Goal: Transaction & Acquisition: Purchase product/service

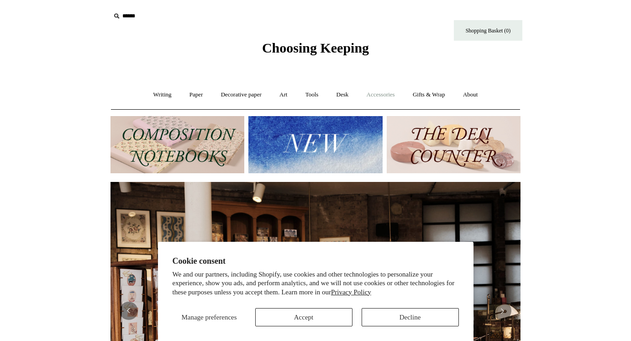
click at [384, 90] on link "Accessories +" at bounding box center [381, 95] width 45 height 24
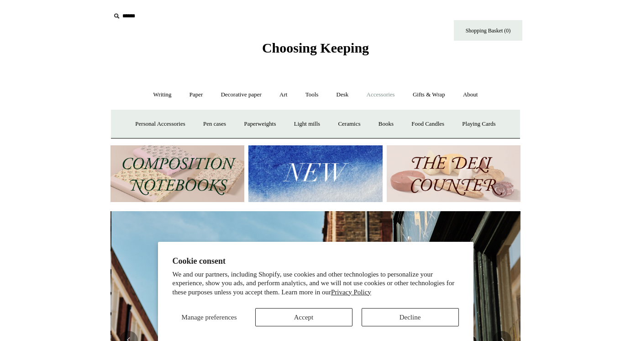
scroll to position [0, 410]
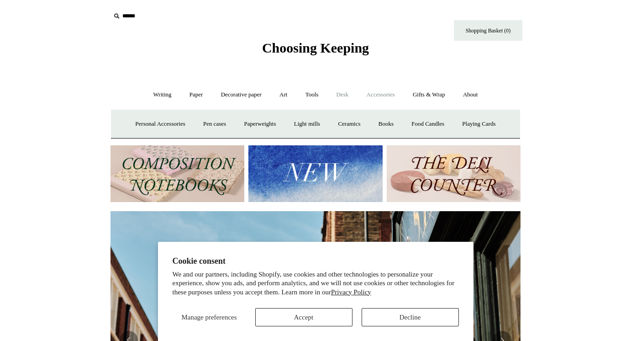
click at [342, 91] on link "Desk +" at bounding box center [343, 95] width 29 height 24
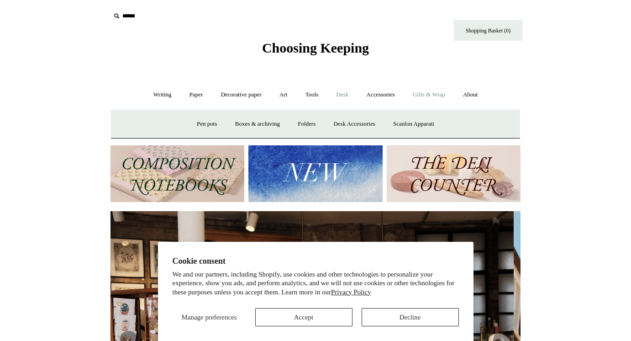
scroll to position [0, 0]
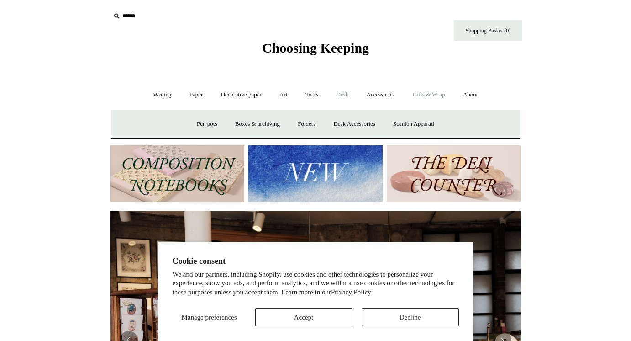
click at [438, 91] on link "Gifts & Wrap +" at bounding box center [429, 95] width 49 height 24
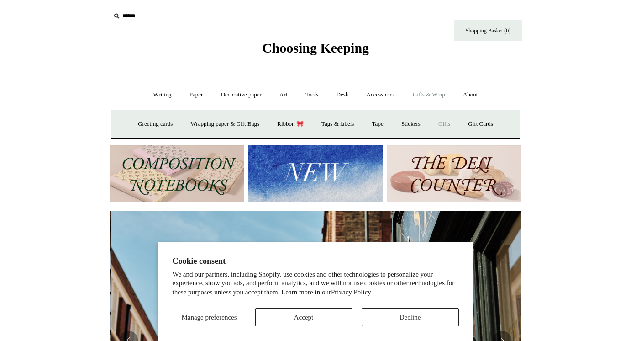
scroll to position [0, 410]
click at [450, 124] on link "Gifts +" at bounding box center [444, 124] width 28 height 24
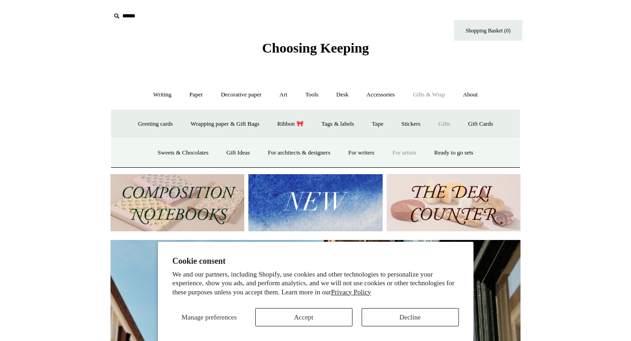
click at [407, 150] on link "For artists" at bounding box center [404, 153] width 40 height 24
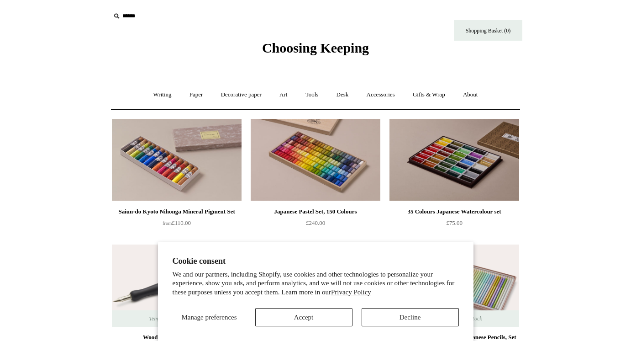
click at [319, 317] on button "Accept" at bounding box center [303, 317] width 97 height 18
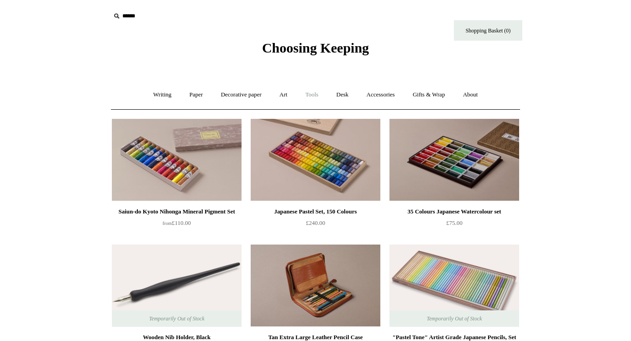
click at [315, 93] on link "Tools +" at bounding box center [312, 95] width 30 height 24
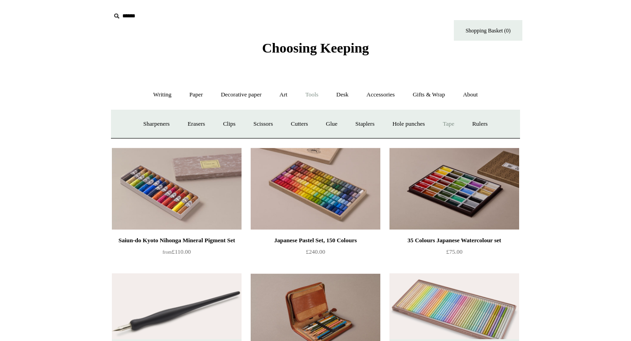
click at [457, 124] on link "Tape +" at bounding box center [449, 124] width 28 height 24
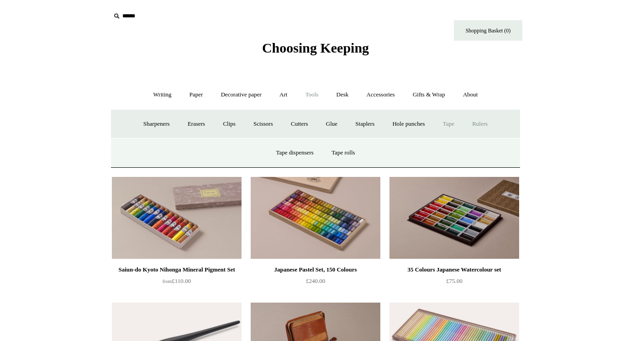
click at [484, 122] on link "Rulers" at bounding box center [480, 124] width 32 height 24
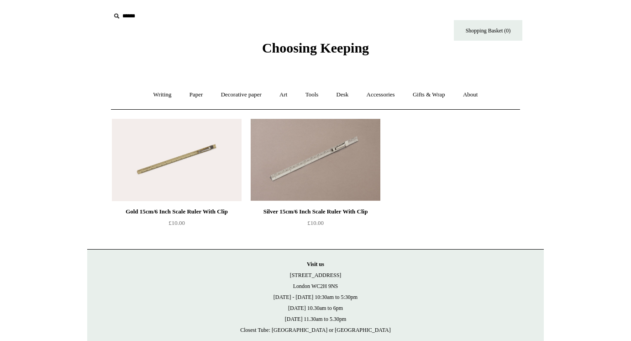
click at [185, 154] on img at bounding box center [177, 160] width 130 height 82
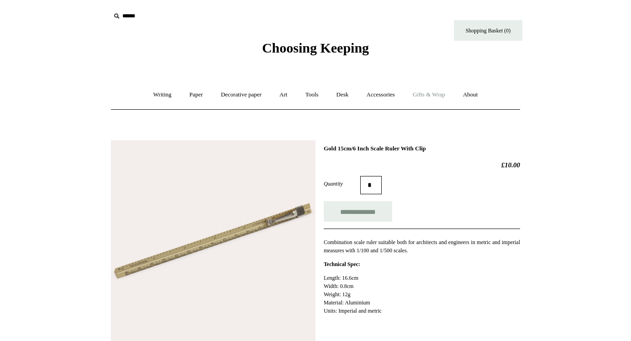
click at [438, 90] on link "Gifts & Wrap +" at bounding box center [429, 95] width 49 height 24
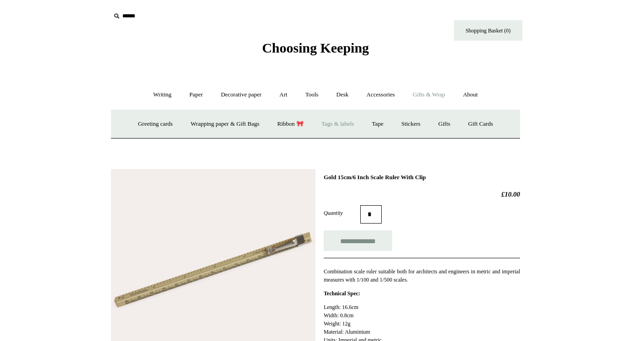
click at [337, 124] on link "Tags & labels" at bounding box center [337, 124] width 49 height 24
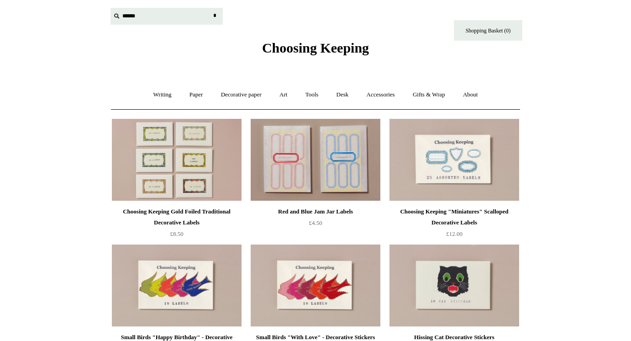
click at [130, 16] on input "text" at bounding box center [167, 16] width 112 height 17
type input "*********"
click at [215, 16] on input "*" at bounding box center [214, 16] width 9 height 16
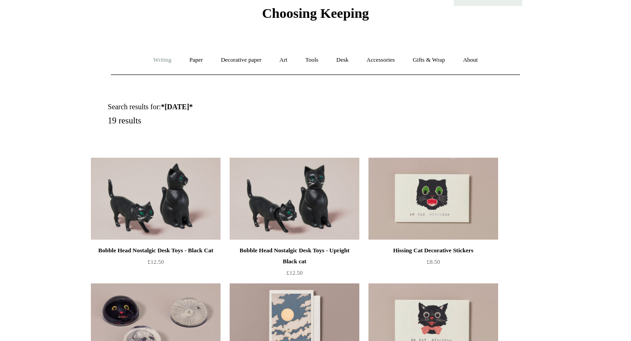
scroll to position [36, 0]
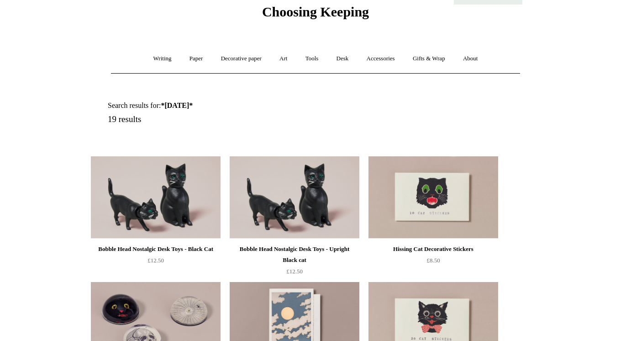
click at [127, 200] on img at bounding box center [156, 197] width 130 height 82
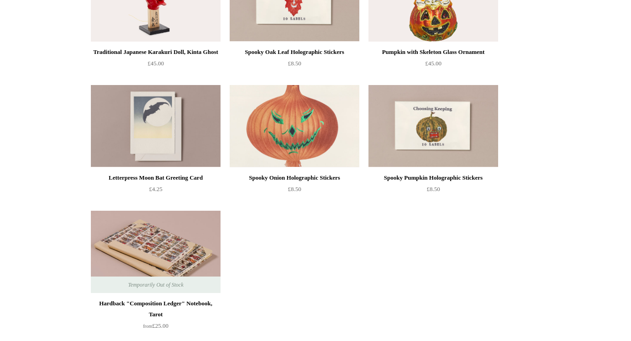
scroll to position [738, 0]
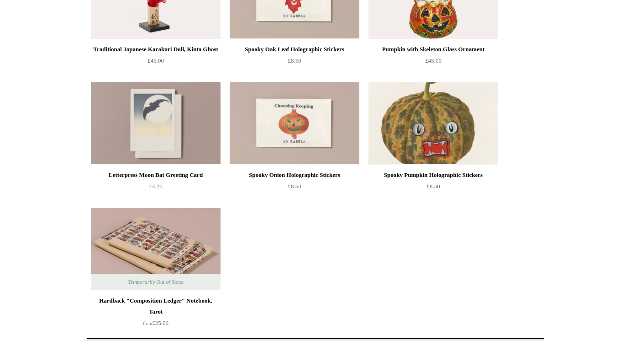
click at [434, 124] on img at bounding box center [434, 123] width 130 height 82
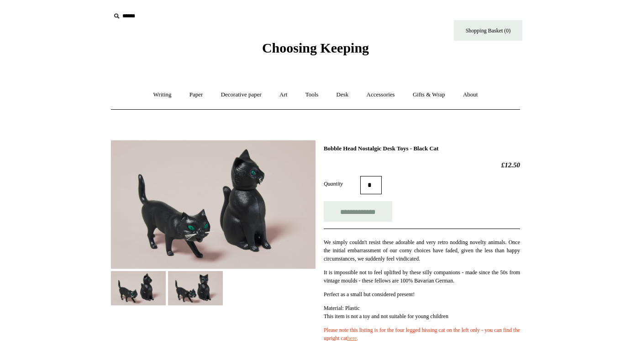
click at [166, 219] on img at bounding box center [213, 204] width 205 height 128
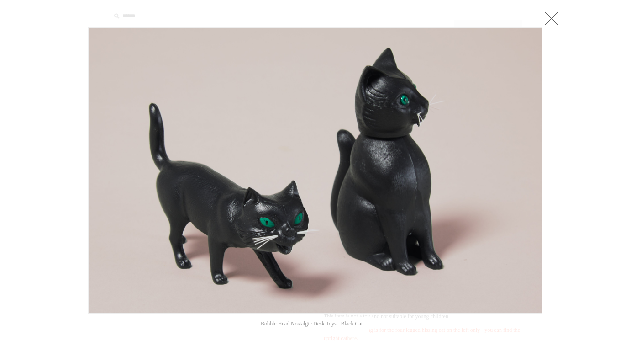
click at [553, 16] on link at bounding box center [552, 18] width 18 height 18
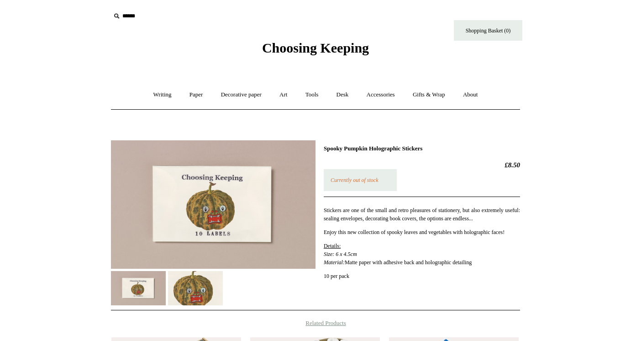
click at [132, 16] on input "text" at bounding box center [167, 16] width 112 height 17
type input "*******"
click at [215, 16] on input "*" at bounding box center [214, 16] width 9 height 16
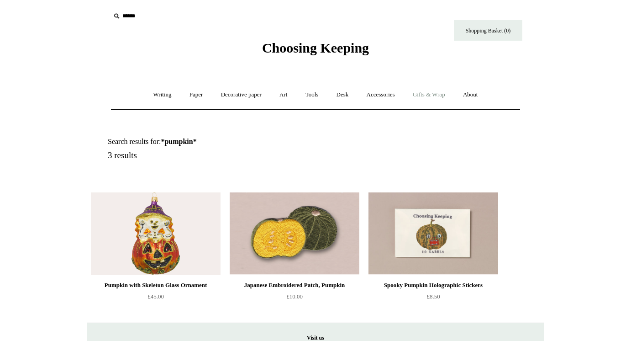
click at [442, 95] on link "Gifts & Wrap +" at bounding box center [429, 95] width 49 height 24
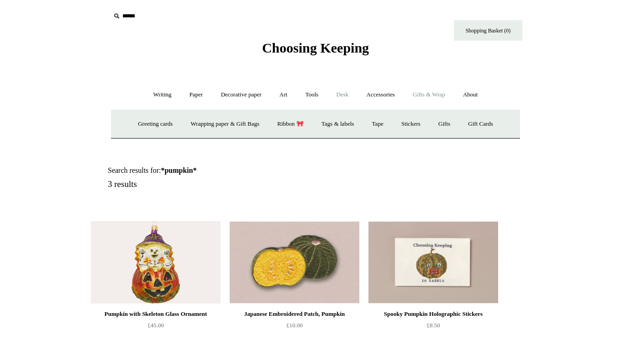
click at [344, 92] on link "Desk +" at bounding box center [343, 95] width 29 height 24
click at [299, 123] on link "Folders" at bounding box center [307, 124] width 34 height 24
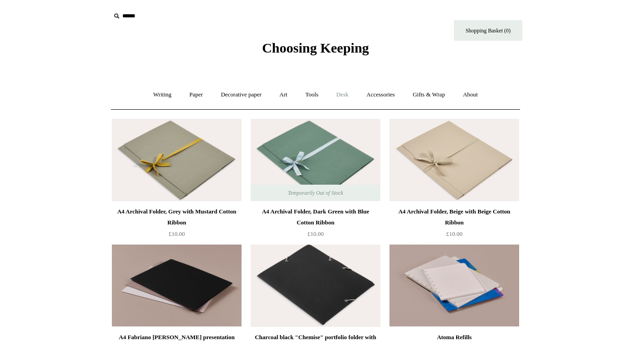
click at [346, 96] on link "Desk +" at bounding box center [343, 95] width 29 height 24
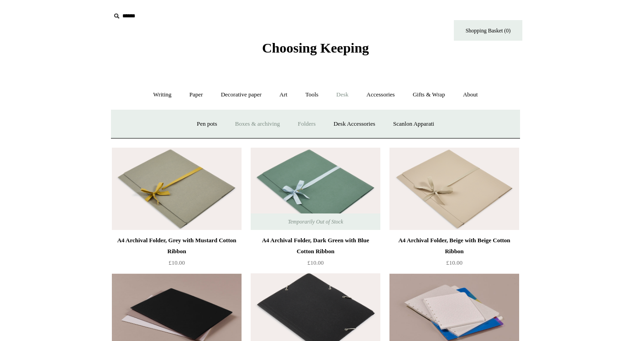
click at [257, 125] on link "Boxes & archiving" at bounding box center [257, 124] width 61 height 24
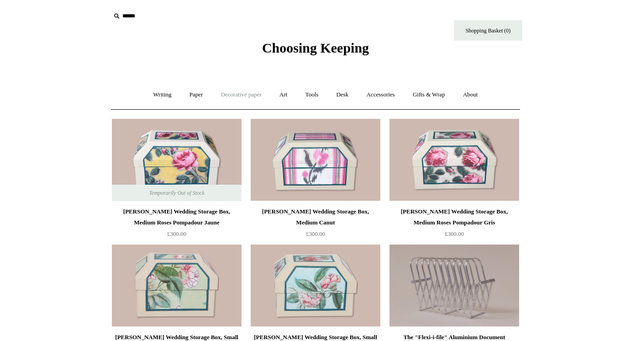
click at [249, 93] on link "Decorative paper +" at bounding box center [241, 95] width 57 height 24
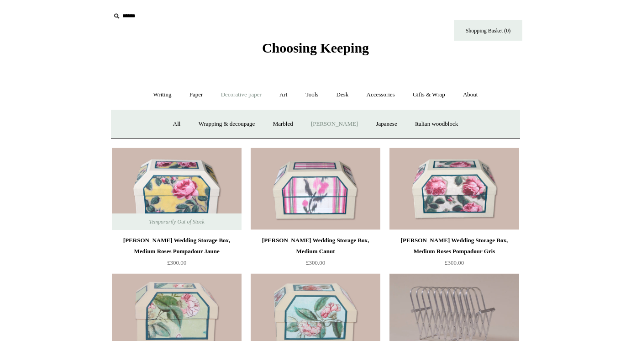
click at [328, 123] on link "[PERSON_NAME]" at bounding box center [335, 124] width 64 height 24
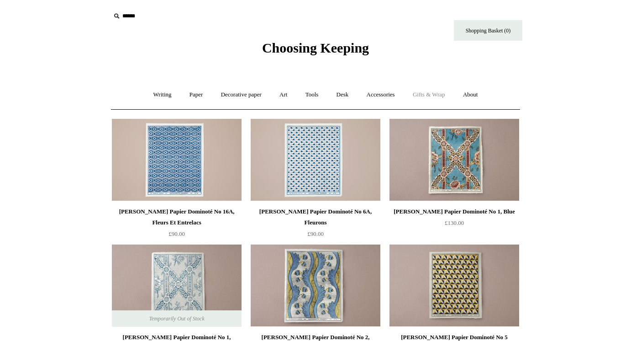
click at [441, 95] on link "Gifts & Wrap +" at bounding box center [429, 95] width 49 height 24
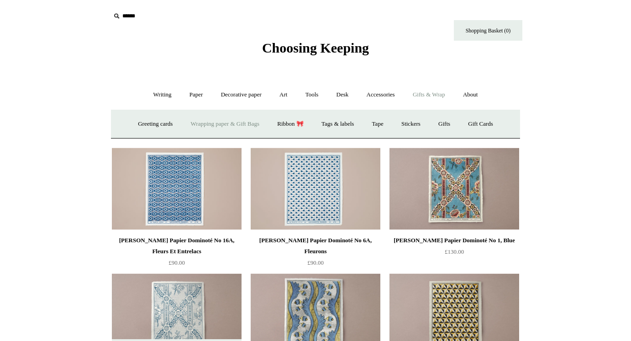
click at [195, 124] on link "Wrapping paper & Gift Bags" at bounding box center [225, 124] width 85 height 24
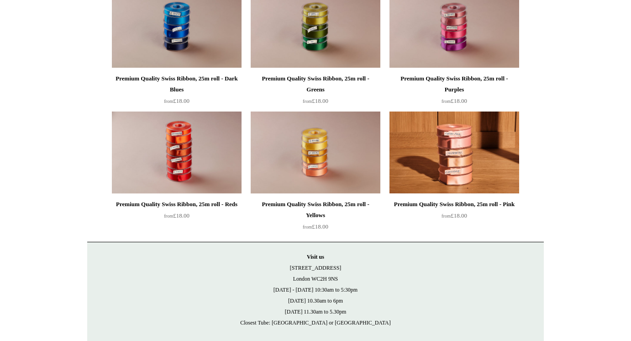
scroll to position [1014, 0]
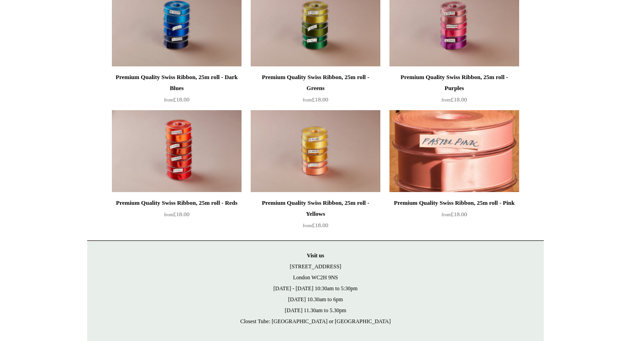
click at [466, 164] on img at bounding box center [455, 151] width 130 height 82
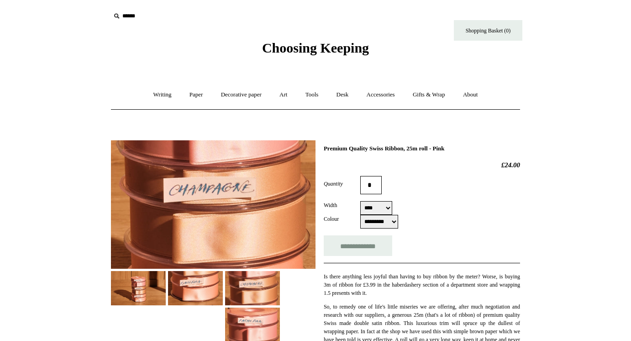
select select "****"
select select "*********"
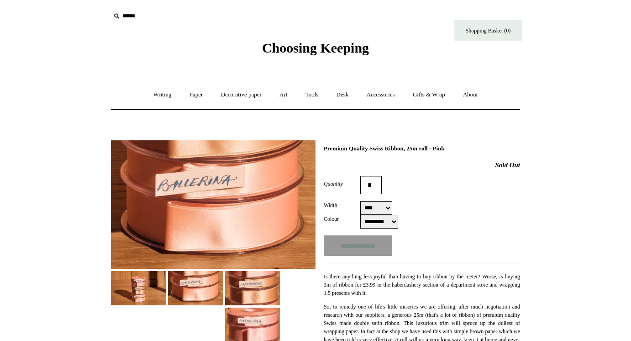
select select "****"
